Goal: Complete application form: Complete application form

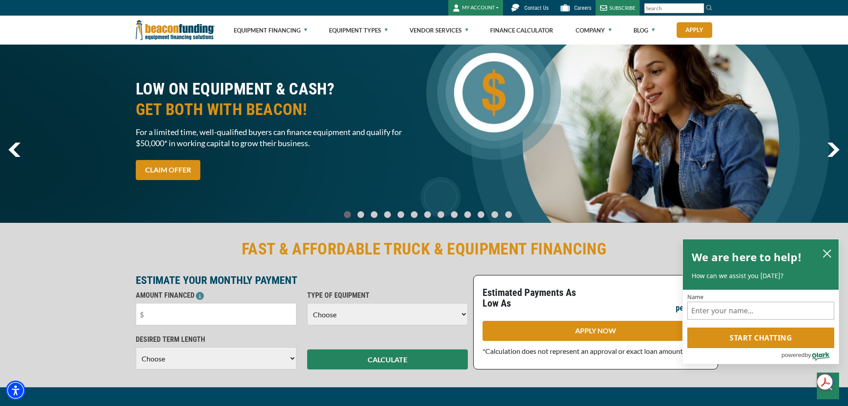
click at [482, 3] on button "MY ACCOUNT" at bounding box center [475, 8] width 55 height 16
click at [480, 24] on link "Login" at bounding box center [484, 26] width 70 height 21
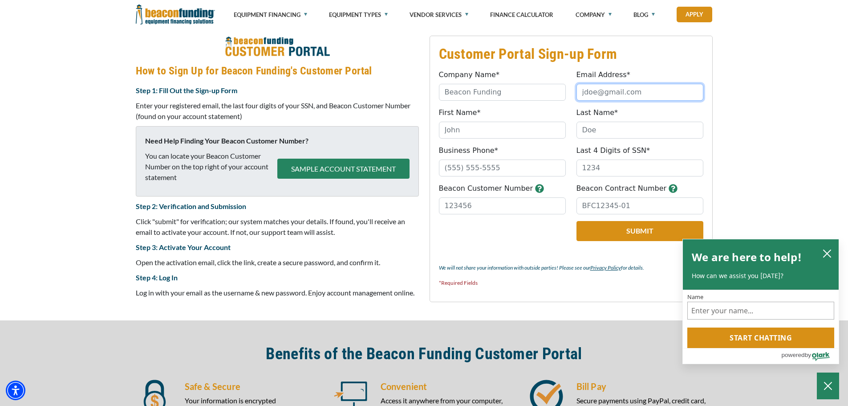
drag, startPoint x: 643, startPoint y: 96, endPoint x: 598, endPoint y: 89, distance: 45.5
click at [598, 89] on input "Email Address*" at bounding box center [640, 92] width 127 height 17
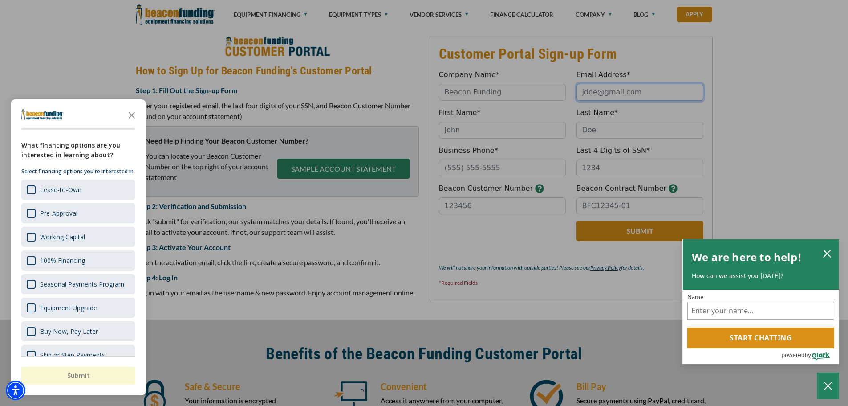
type input "[EMAIL_ADDRESS][DOMAIN_NAME]"
click at [33, 194] on div "Survey" at bounding box center [31, 189] width 9 height 9
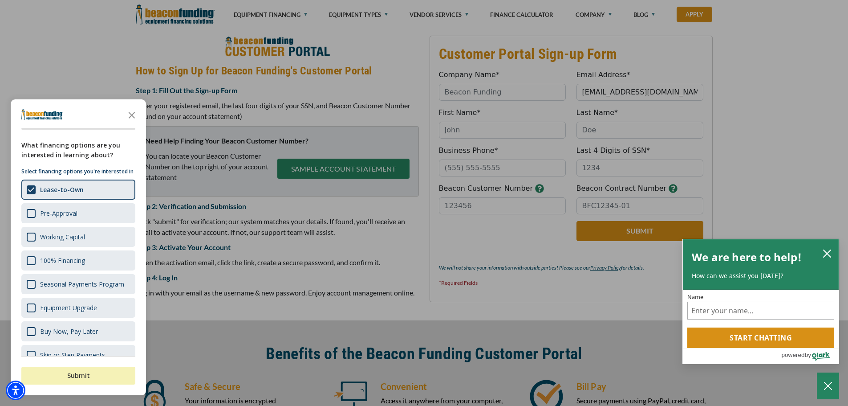
click at [100, 377] on button "Submit" at bounding box center [78, 375] width 114 height 18
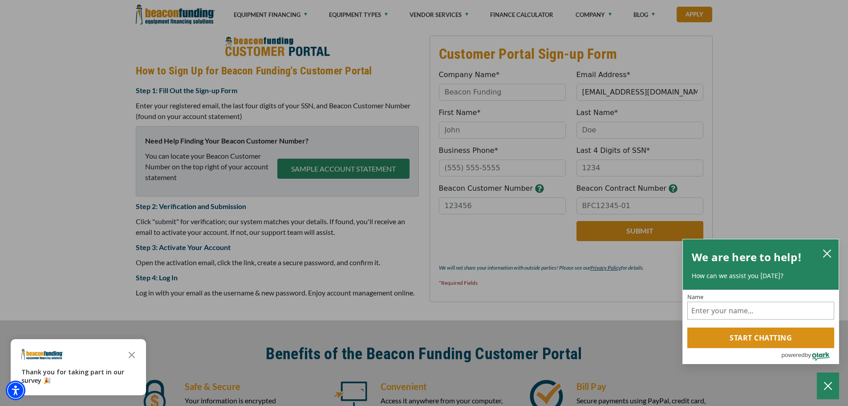
click at [480, 126] on div "button" at bounding box center [424, 203] width 848 height 406
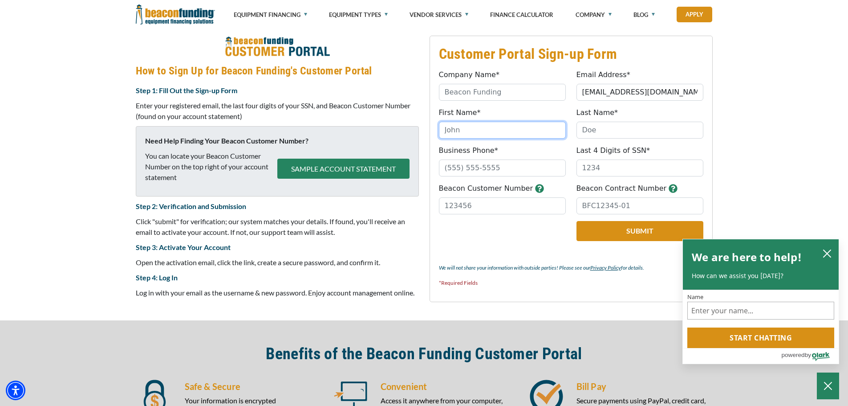
click at [480, 126] on input "First Name*" at bounding box center [502, 130] width 127 height 17
type input "[PERSON_NAME]"
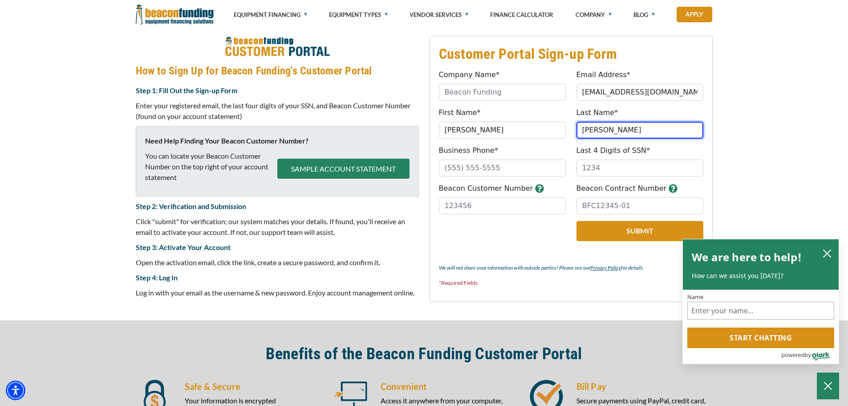
type input "[PERSON_NAME]"
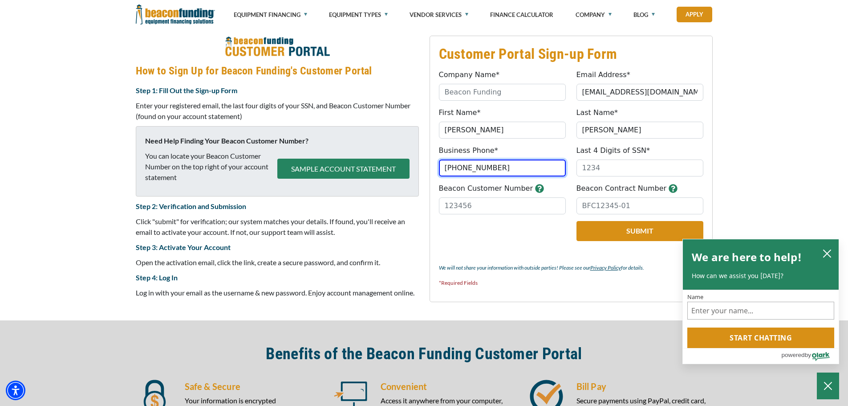
type input "[PHONE_NUMBER]"
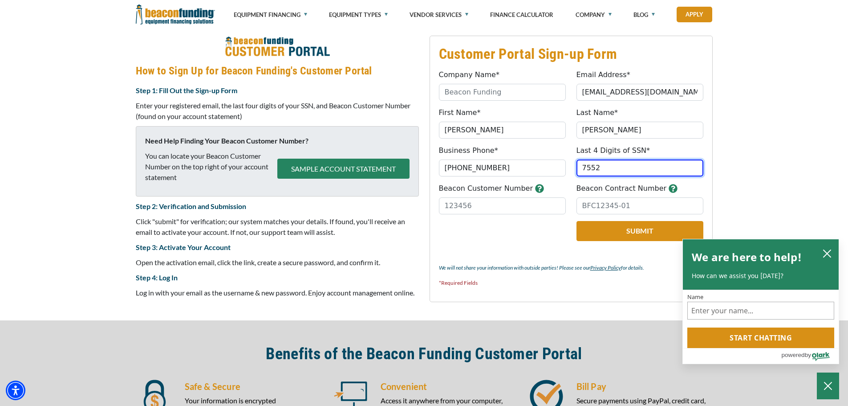
type input "7552"
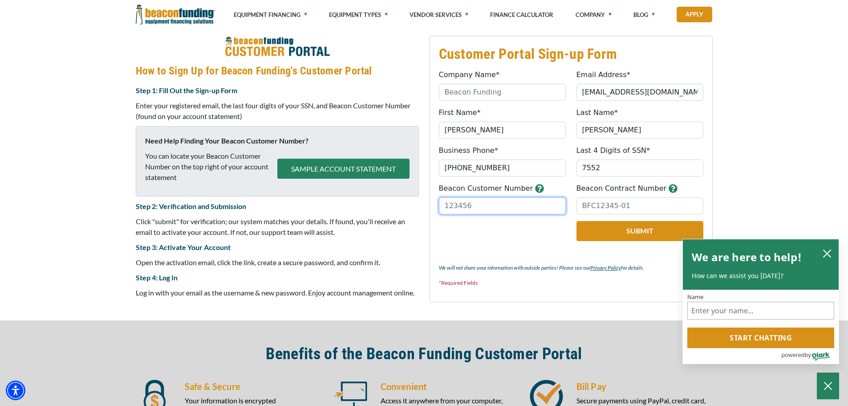
click at [490, 202] on input "Beacon Customer Number" at bounding box center [502, 205] width 127 height 17
click at [614, 209] on input "Beacon Contract Number" at bounding box center [640, 205] width 127 height 17
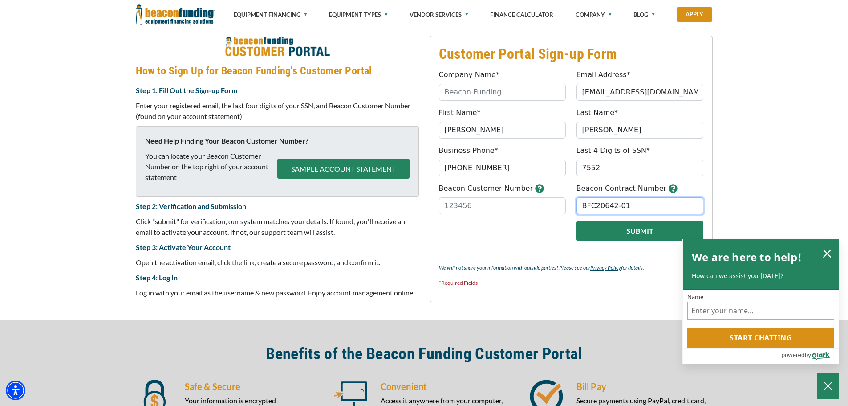
type input "BFC20642-01"
click at [643, 232] on button "Submit" at bounding box center [640, 231] width 127 height 20
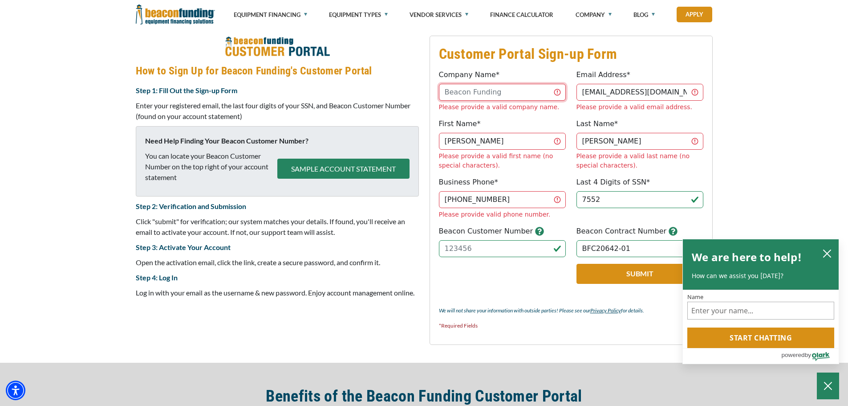
click at [500, 92] on input "Company Name*" at bounding box center [502, 92] width 127 height 17
type input "[PERSON_NAME] and Recovery"
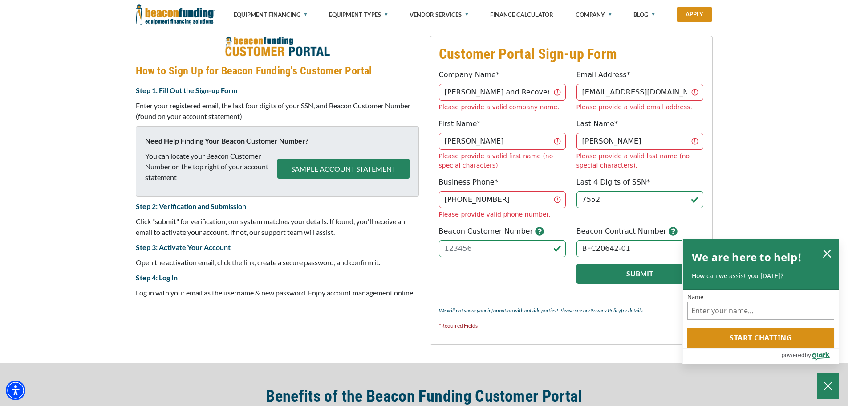
click at [640, 264] on button "Submit" at bounding box center [640, 274] width 127 height 20
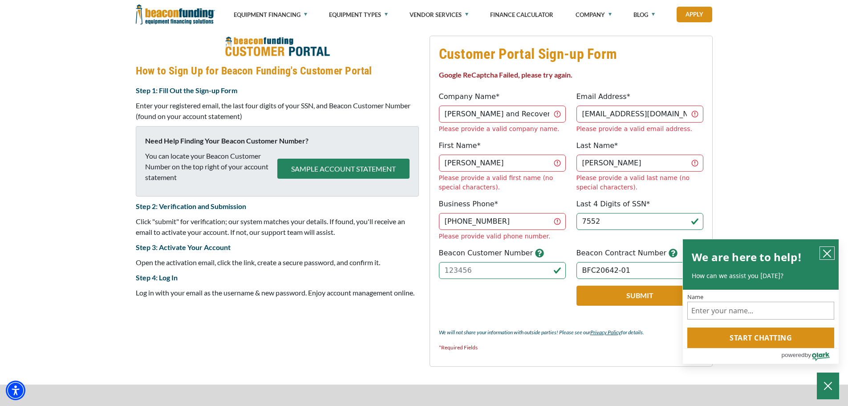
click at [823, 252] on icon "close chatbox" at bounding box center [827, 253] width 9 height 9
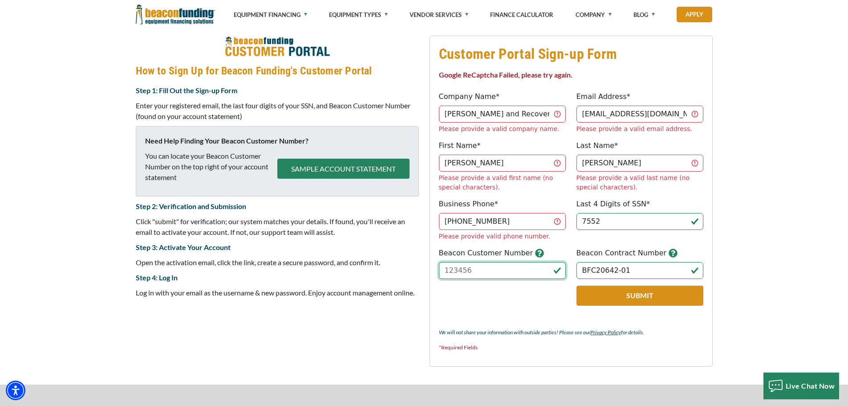
click at [472, 262] on input "Beacon Customer Number" at bounding box center [502, 270] width 127 height 17
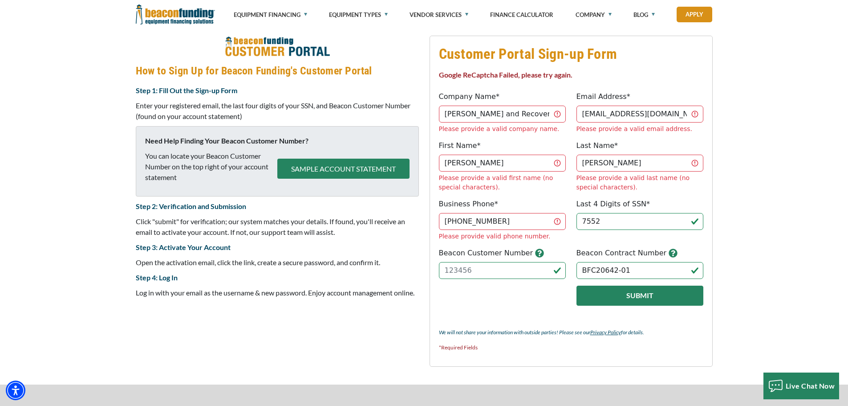
click at [629, 285] on button "Submit" at bounding box center [640, 295] width 127 height 20
